Goal: Task Accomplishment & Management: Manage account settings

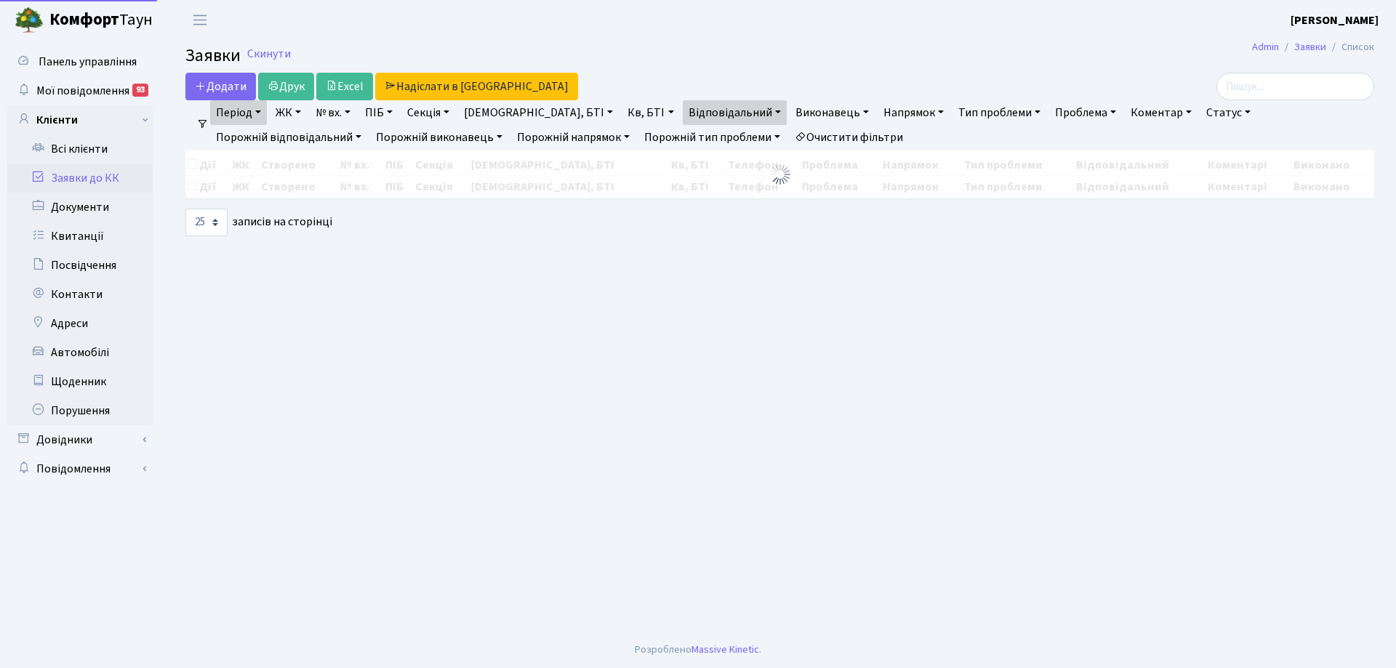
select select "25"
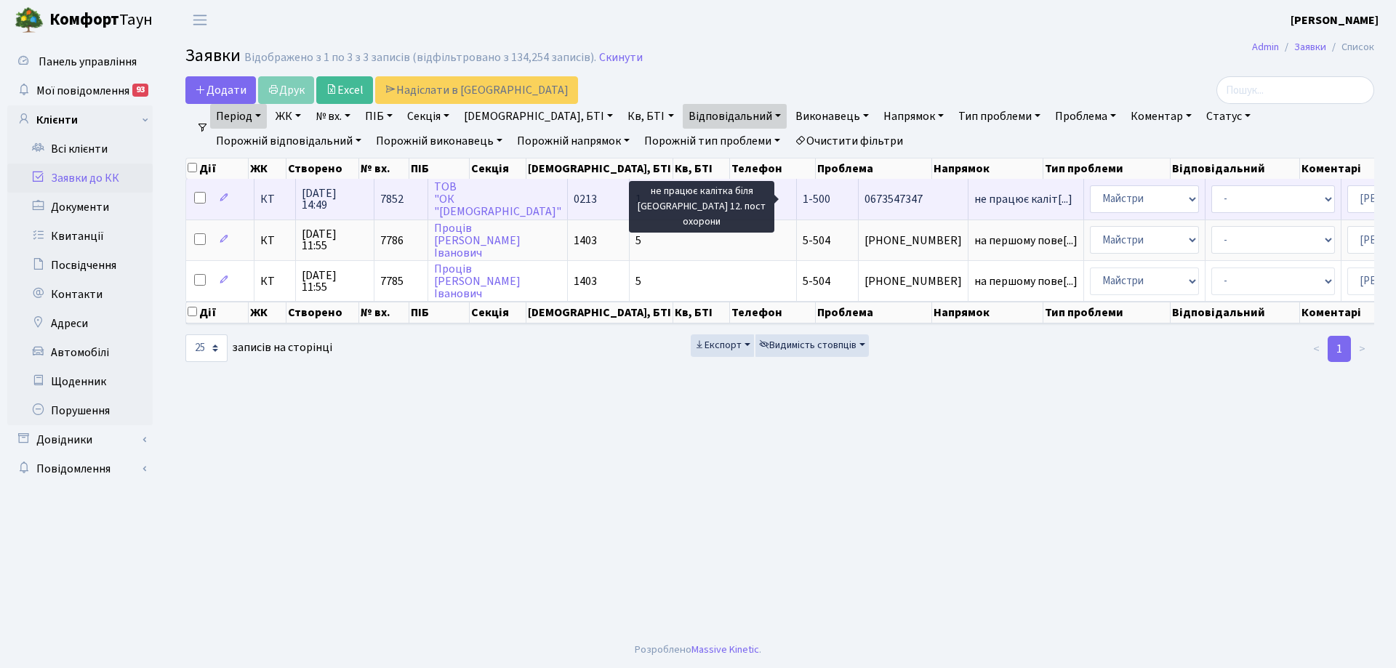
click at [974, 201] on span "не працює каліт[...]" at bounding box center [1023, 199] width 98 height 16
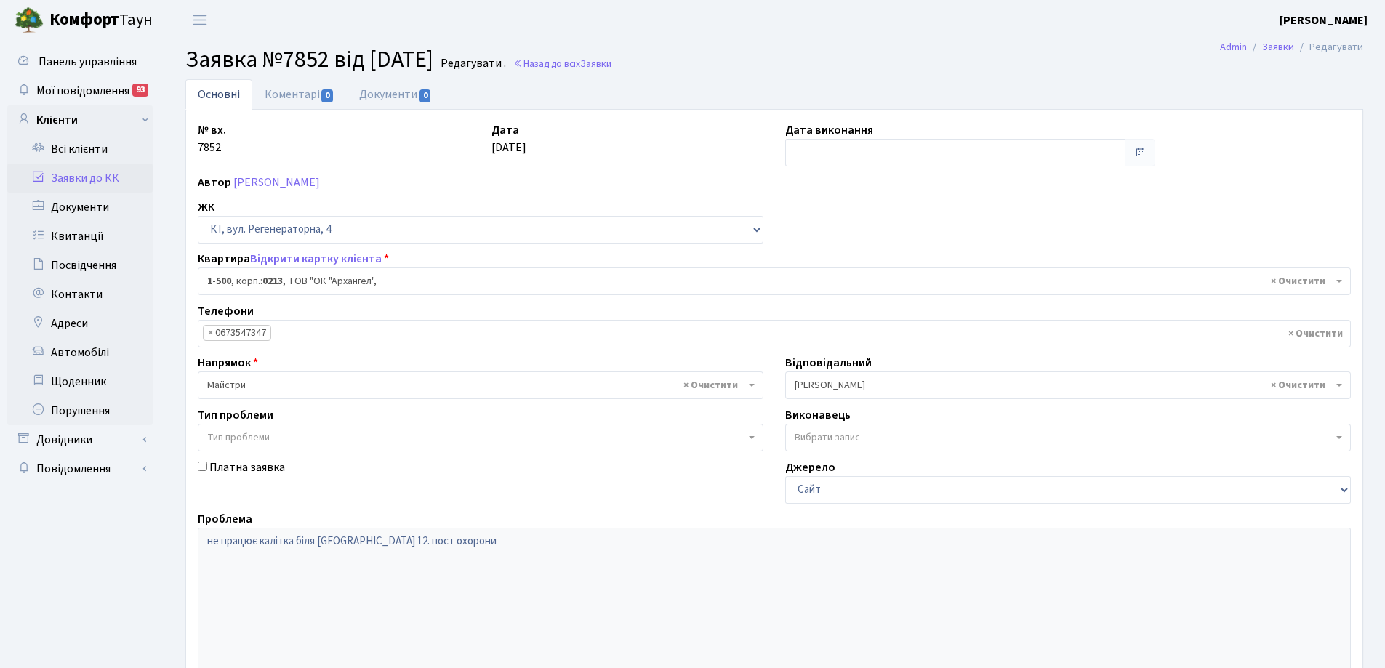
select select "16285"
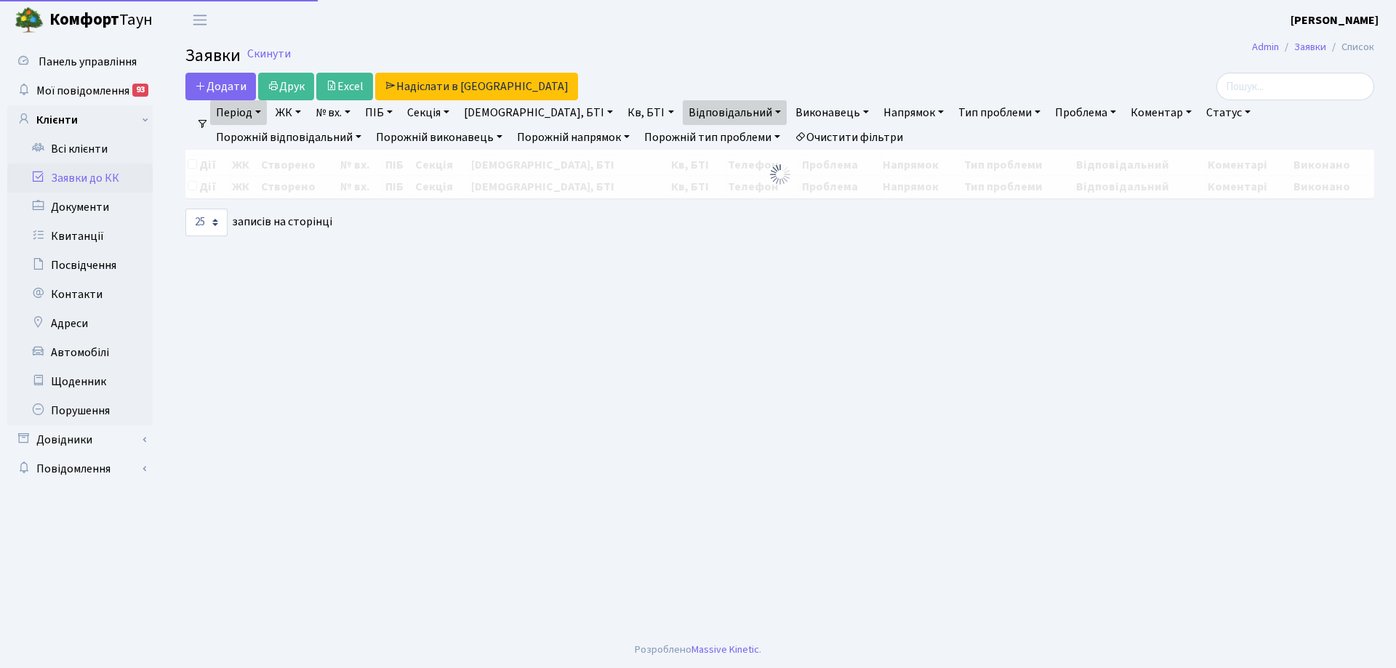
select select "25"
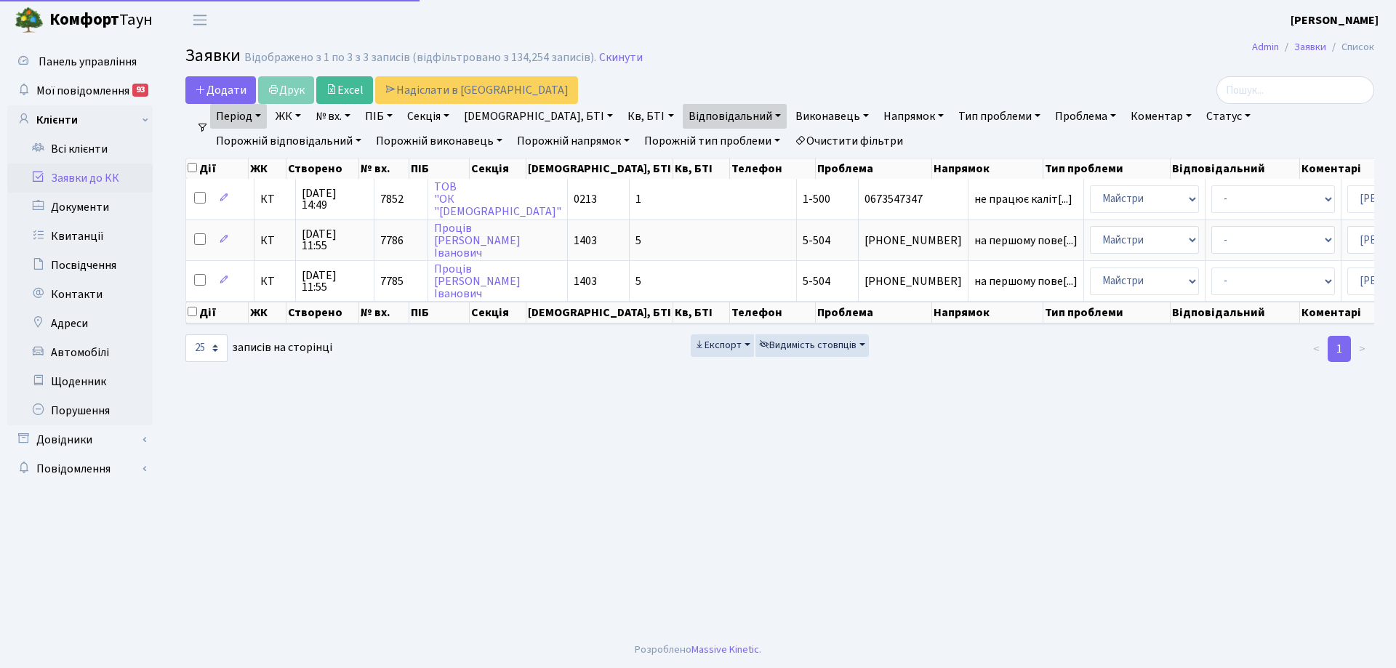
select select "25"
